Goal: Complete application form

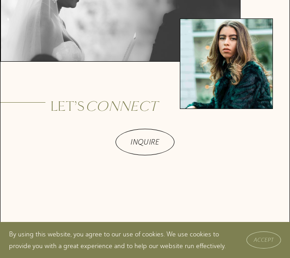
scroll to position [3130, 0]
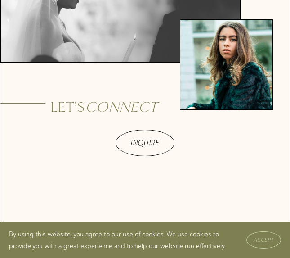
click at [152, 130] on link "INQUIRE" at bounding box center [145, 143] width 59 height 27
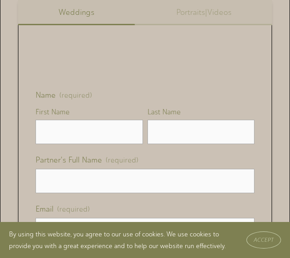
scroll to position [715, 0]
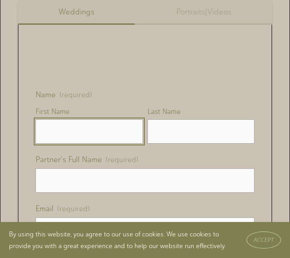
click at [98, 133] on input "First Name" at bounding box center [89, 131] width 107 height 24
type input "ylenia"
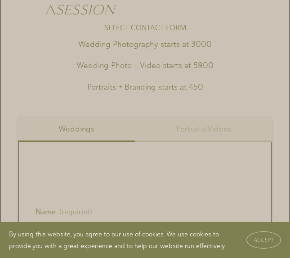
scroll to position [583, 0]
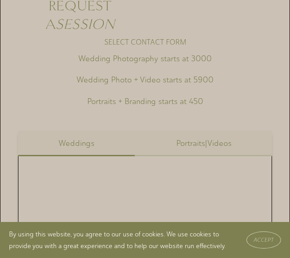
type input "kunst"
click at [191, 147] on button "Portraits|Videos" at bounding box center [204, 144] width 137 height 26
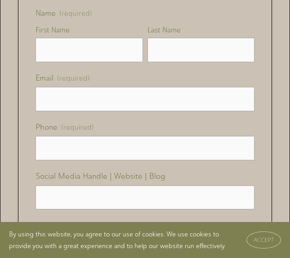
scroll to position [788, 0]
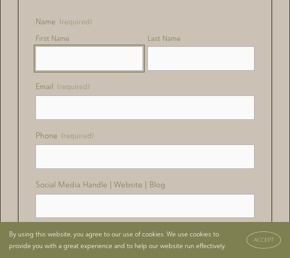
click at [73, 61] on input "First Name" at bounding box center [89, 58] width 107 height 24
type input "ylenia"
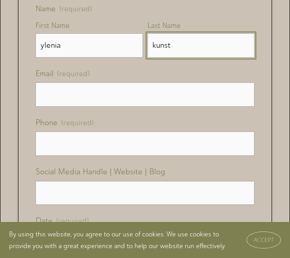
scroll to position [750, 0]
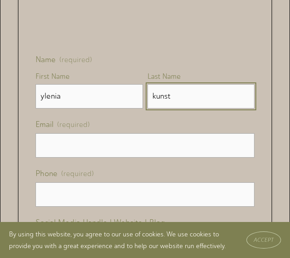
type input "kunst"
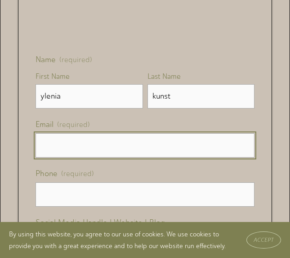
click at [99, 146] on input "Email (required)" at bounding box center [145, 145] width 219 height 24
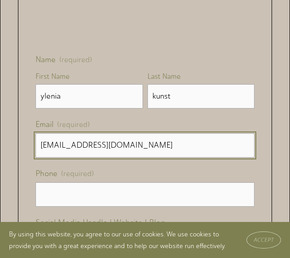
type input "yleniakunst@gmail.com"
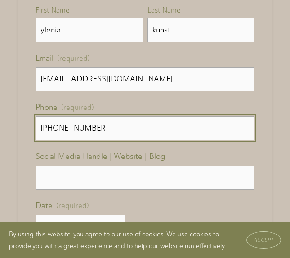
scroll to position [832, 0]
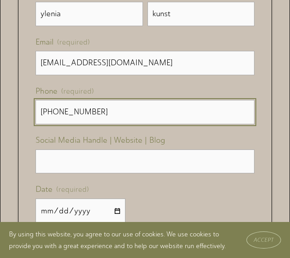
type input "(914) 260-8144"
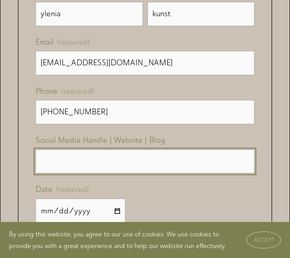
click at [94, 159] on input "Location (required)" at bounding box center [145, 162] width 219 height 24
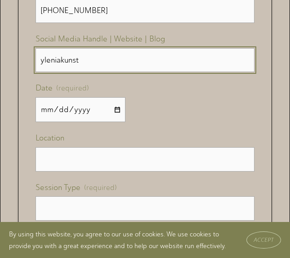
scroll to position [934, 0]
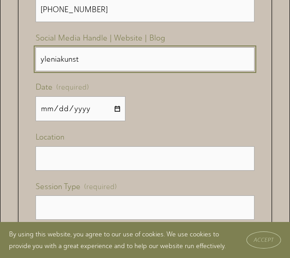
type input "yleniakunst"
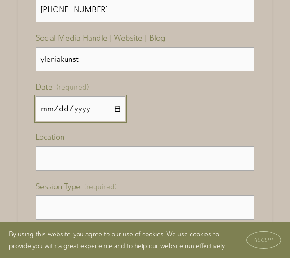
click at [59, 96] on input "Date (required)" at bounding box center [81, 108] width 90 height 25
click at [120, 107] on input "Date (required)" at bounding box center [81, 108] width 90 height 25
type input "2025-09-12"
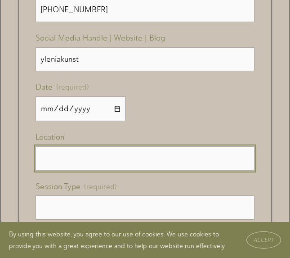
click at [118, 156] on input "Location" at bounding box center [145, 158] width 219 height 24
paste input "Nashville, TN (centennial/parthenon or bicentennial/germantown)"
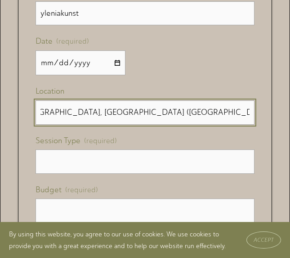
scroll to position [986, 0]
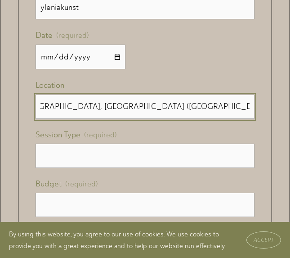
type input "Nashville, TN (centennial/parthenon or bicentennial/germantown)"
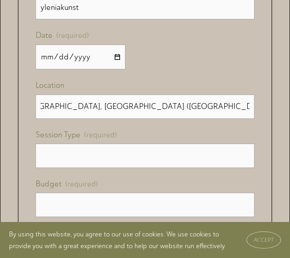
click at [85, 142] on label "Session Type (required)" at bounding box center [145, 136] width 219 height 16
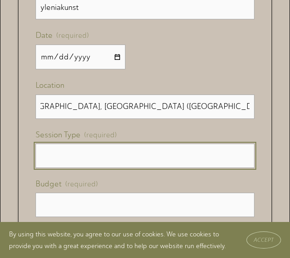
click at [85, 144] on input "Session Type (required)" at bounding box center [145, 156] width 219 height 24
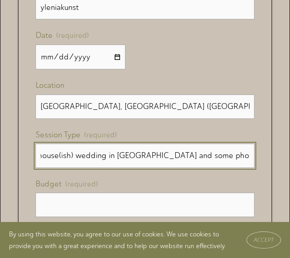
scroll to position [0, 377]
click at [151, 154] on input "Mini Session, Just quick 30-1hr of documenting us signing our marriage license …" at bounding box center [145, 156] width 219 height 24
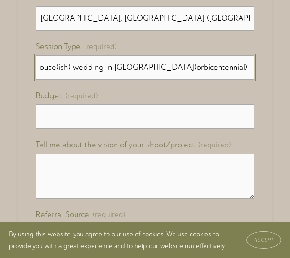
scroll to position [1084, 0]
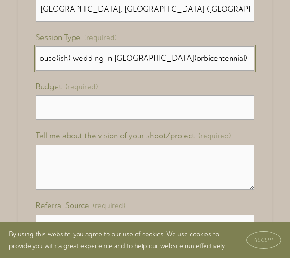
type input "Mini Session, Just quick 30-1hr of documenting us signing our marriage license …"
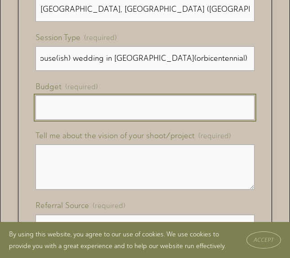
click at [104, 111] on input "Budget (required)" at bounding box center [145, 107] width 219 height 24
type input "-"
type input "300"
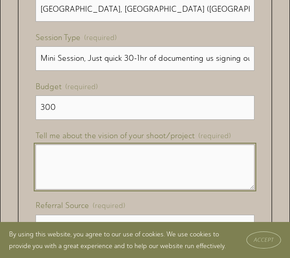
click at [92, 159] on textarea "Tell me about the vision of your shoot/project (required)" at bounding box center [145, 167] width 219 height 45
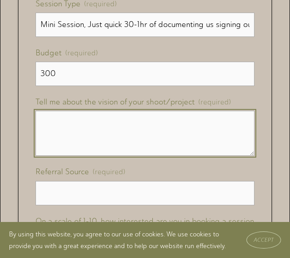
scroll to position [1120, 0]
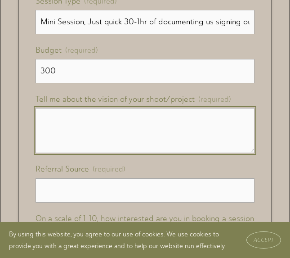
paste textarea "Hi! We are doing a last minute courthouse(ish) wedding tomorrow!! TLDR, our wed…"
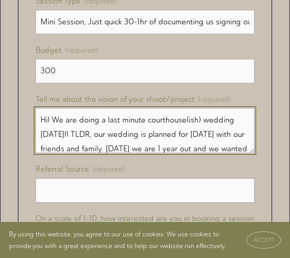
scroll to position [271, 0]
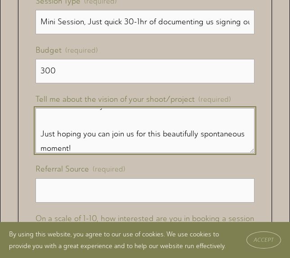
type textarea "Hi! We are doing a last minute courthouse(ish) wedding tomorrow!! TLDR, our wed…"
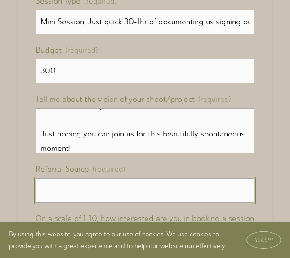
click at [68, 186] on input "Referral Source (required)" at bounding box center [145, 190] width 219 height 24
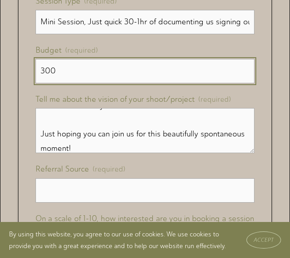
click at [77, 78] on input "300" at bounding box center [145, 71] width 219 height 24
type input "-"
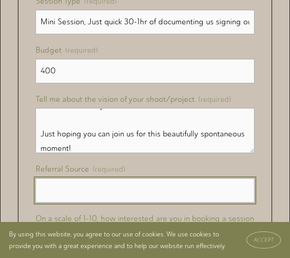
click at [69, 194] on input "Referral Source (required)" at bounding box center [145, 190] width 219 height 24
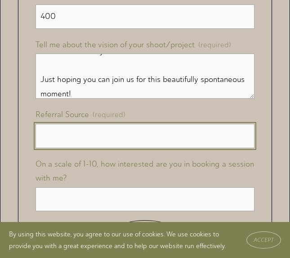
scroll to position [1177, 0]
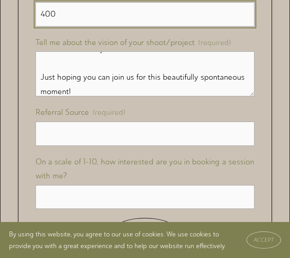
click at [53, 17] on input "400" at bounding box center [145, 14] width 219 height 24
type input "300"
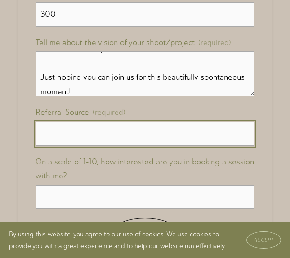
click at [54, 134] on input "Referral Source (required)" at bounding box center [145, 134] width 219 height 24
type input "Rachel Weber"
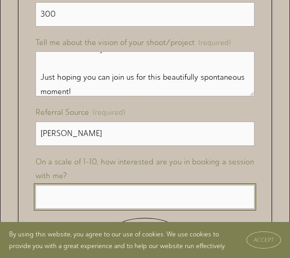
click at [68, 191] on input "On a scale of 1-10, how interested are you in booking a session with me?" at bounding box center [145, 197] width 219 height 24
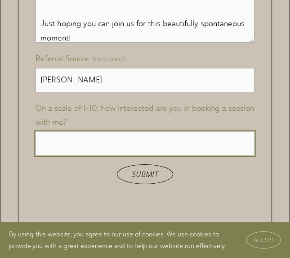
scroll to position [1231, 0]
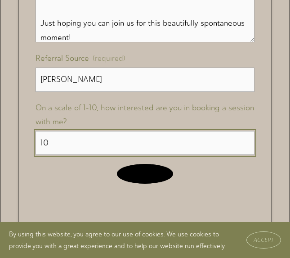
type input "10"
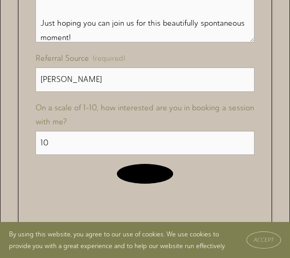
click at [159, 170] on button "Submit Submit" at bounding box center [145, 173] width 56 height 19
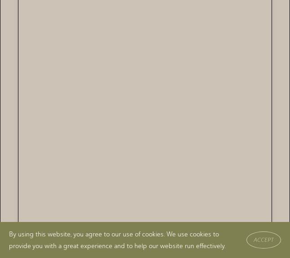
scroll to position [1106, 0]
